Goal: Task Accomplishment & Management: Use online tool/utility

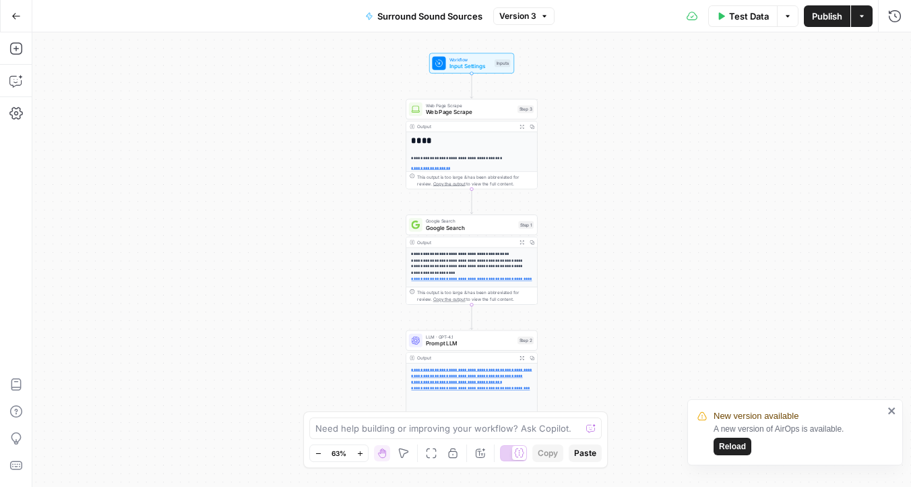
click at [862, 18] on icon "button" at bounding box center [862, 16] width 8 height 8
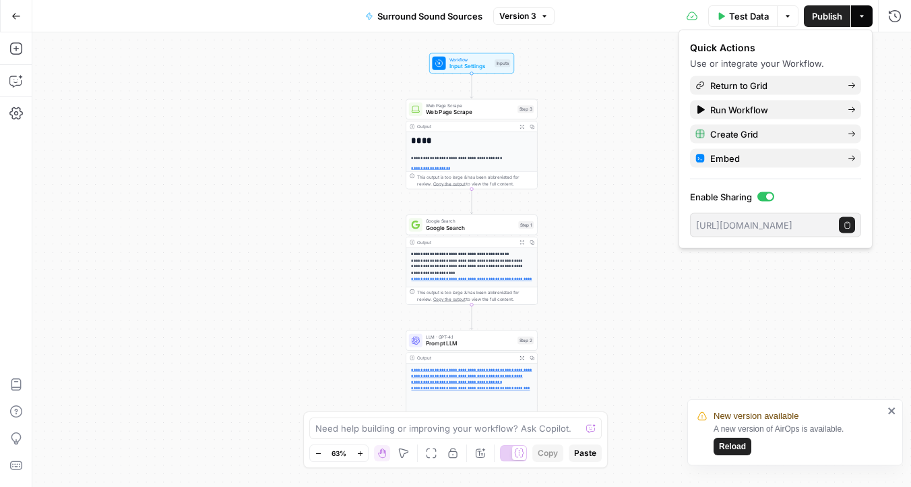
click at [845, 224] on icon "button" at bounding box center [847, 224] width 5 height 7
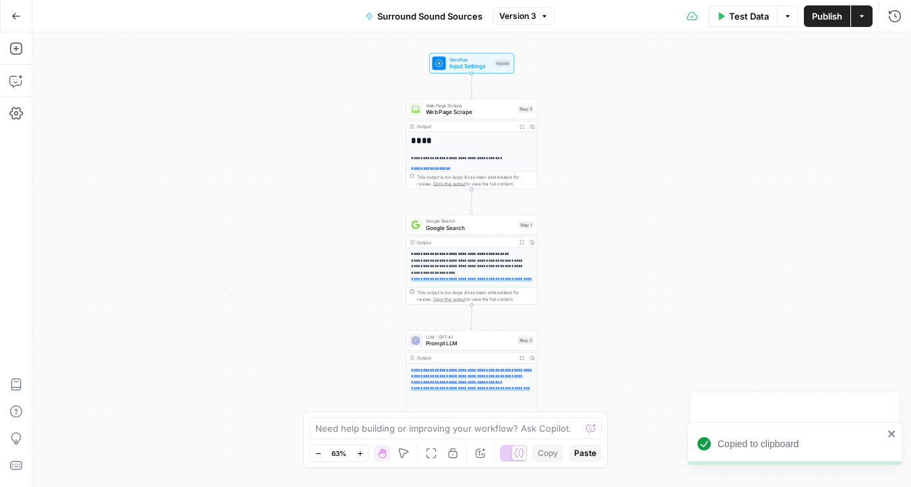
click at [460, 9] on span "Surround Sound Sources" at bounding box center [429, 15] width 105 height 13
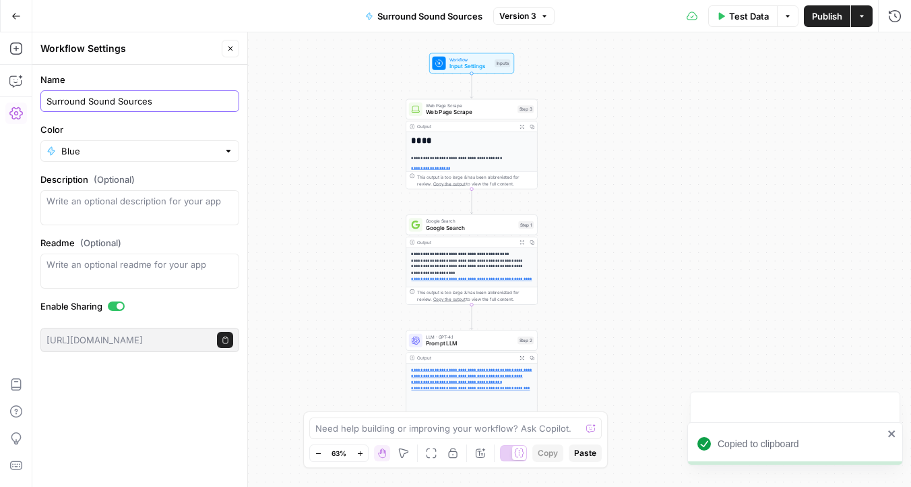
click at [111, 96] on input "Surround Sound Sources" at bounding box center [140, 100] width 187 height 13
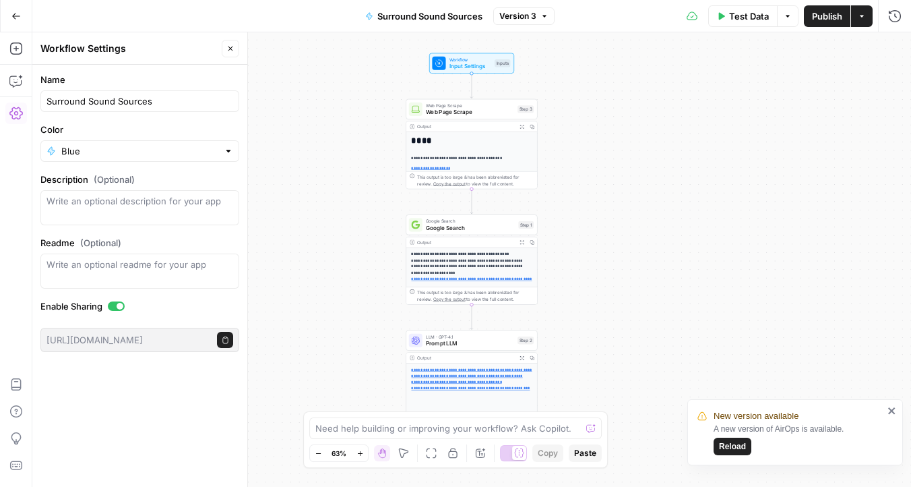
click at [859, 17] on icon "button" at bounding box center [862, 16] width 8 height 8
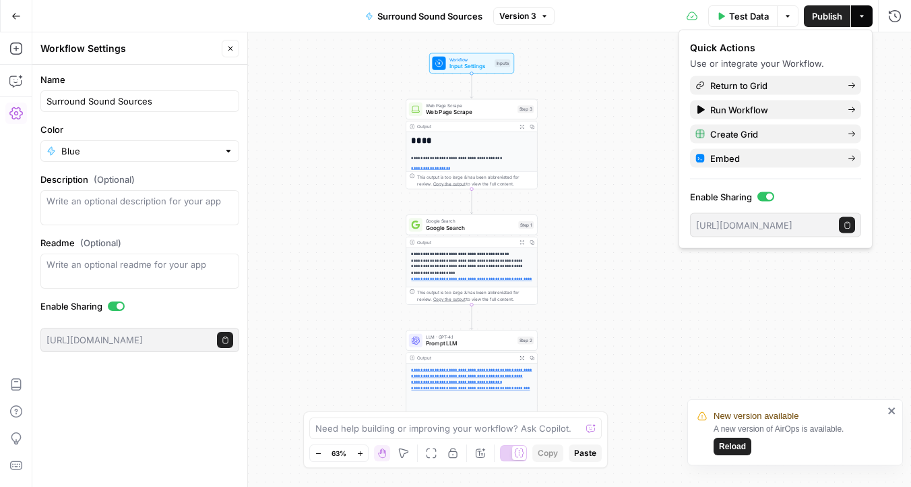
click at [846, 224] on icon "button" at bounding box center [847, 224] width 7 height 7
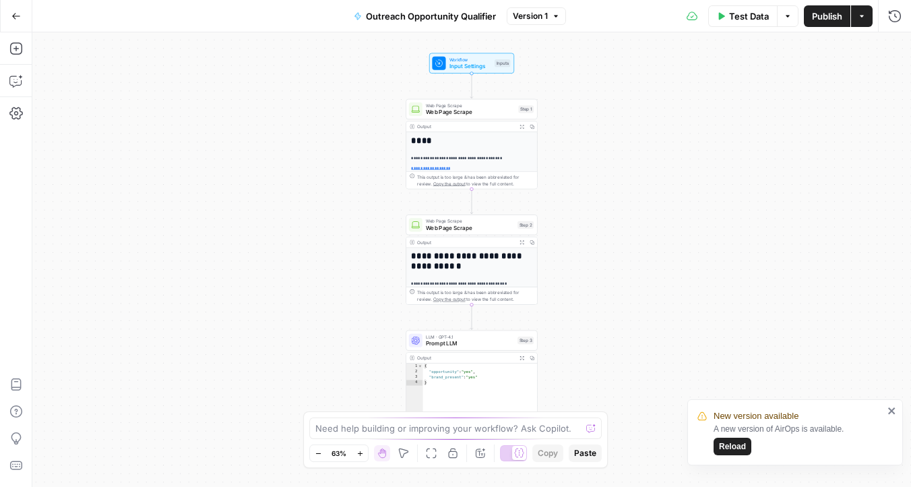
click at [822, 9] on span "Publish" at bounding box center [827, 15] width 30 height 13
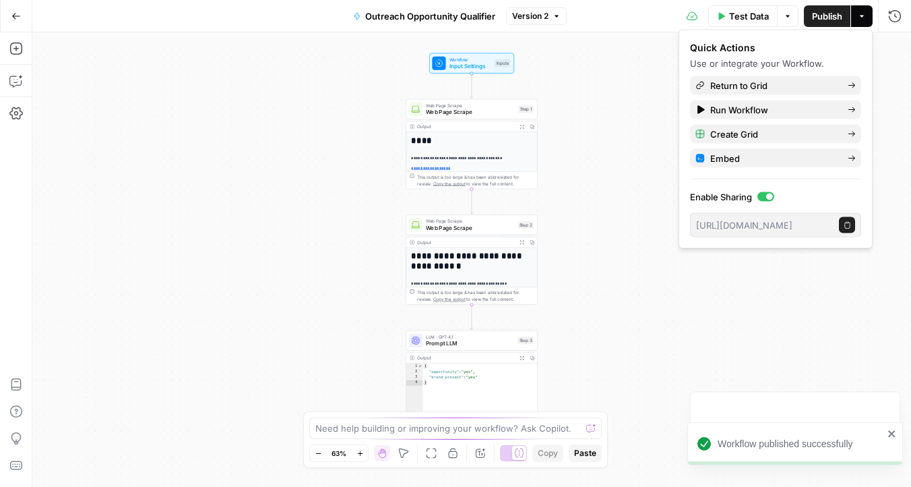
click at [841, 225] on button "Copy public execute URL" at bounding box center [847, 225] width 16 height 16
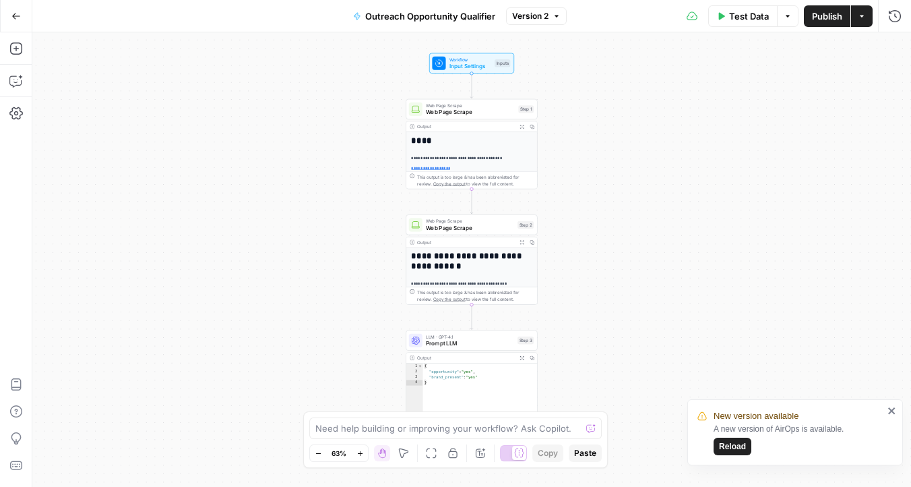
click at [463, 20] on span "Outreach Opportunity Qualifier" at bounding box center [430, 15] width 130 height 13
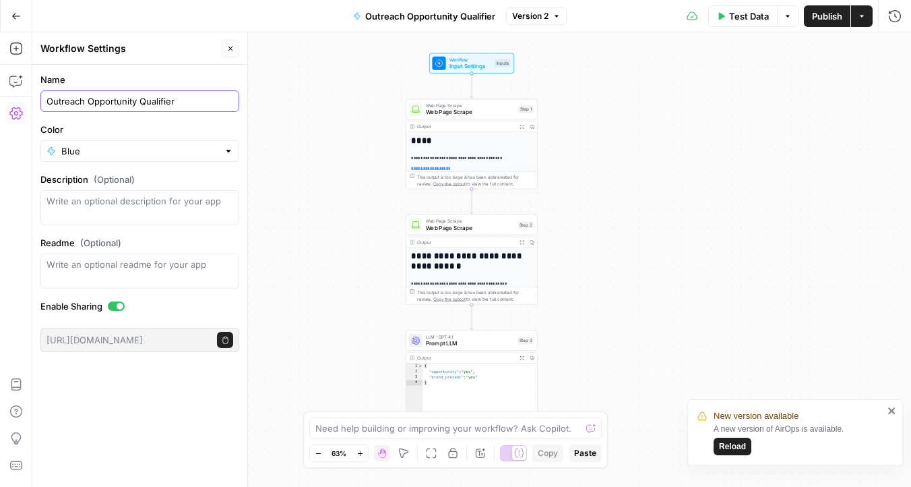
click at [144, 98] on input "Outreach Opportunity Qualifier" at bounding box center [140, 100] width 187 height 13
click at [859, 18] on icon "button" at bounding box center [862, 16] width 8 height 8
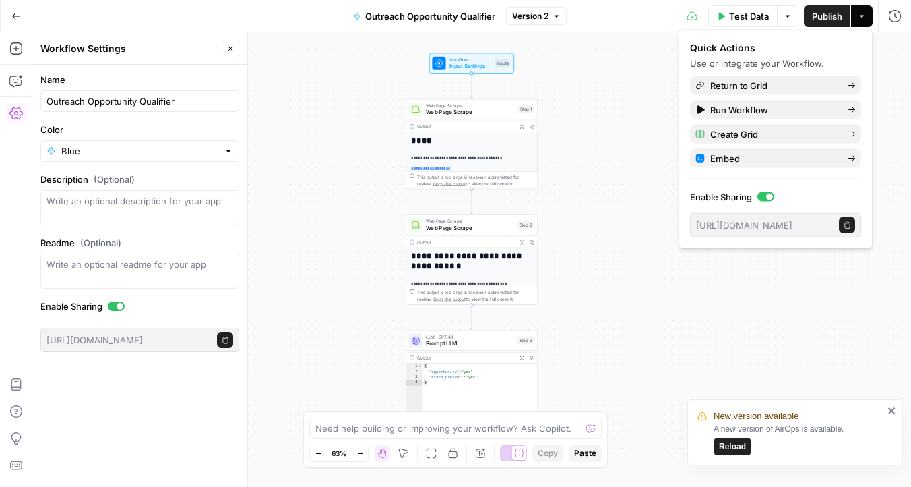
click at [844, 221] on icon "button" at bounding box center [847, 224] width 7 height 7
